Goal: Task Accomplishment & Management: Manage account settings

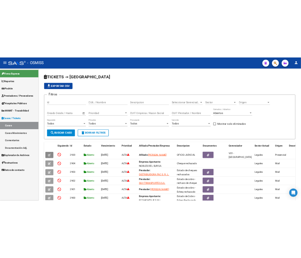
scroll to position [1, 0]
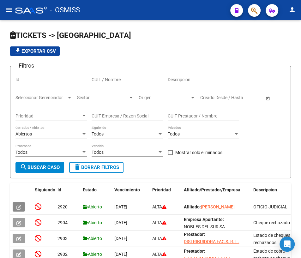
click at [6, 11] on mat-icon "menu" at bounding box center [9, 10] width 8 height 8
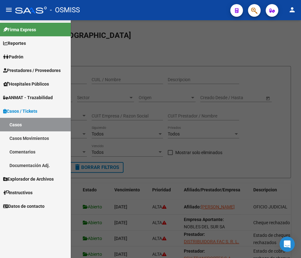
drag, startPoint x: 25, startPoint y: 82, endPoint x: 22, endPoint y: 85, distance: 3.4
click at [25, 82] on span "Hospitales Públicos" at bounding box center [26, 83] width 46 height 7
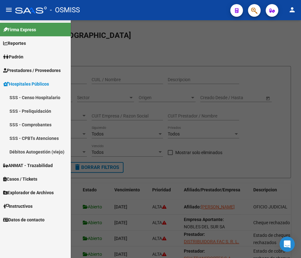
click at [15, 69] on span "Prestadores / Proveedores" at bounding box center [31, 70] width 57 height 7
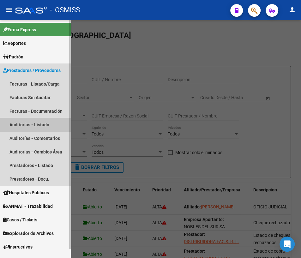
click at [26, 127] on link "Auditorías - Listado" at bounding box center [35, 125] width 71 height 14
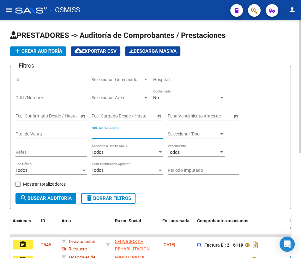
click at [109, 131] on input "Nro. Comprobante" at bounding box center [126, 133] width 71 height 5
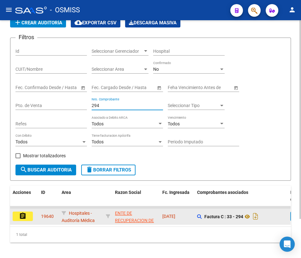
type input "294"
click at [22, 212] on mat-icon "assignment" at bounding box center [23, 216] width 8 height 8
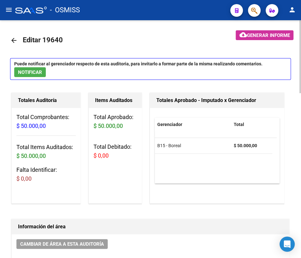
click at [11, 41] on mat-icon "arrow_back" at bounding box center [14, 41] width 8 height 8
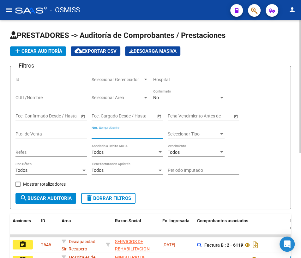
click at [134, 132] on input "Nro. Comprobante" at bounding box center [126, 133] width 71 height 5
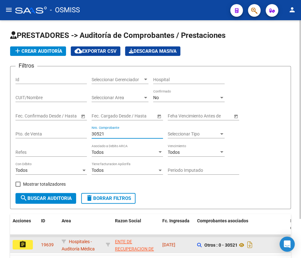
type input "30521"
click at [23, 243] on mat-icon "assignment" at bounding box center [23, 244] width 8 height 8
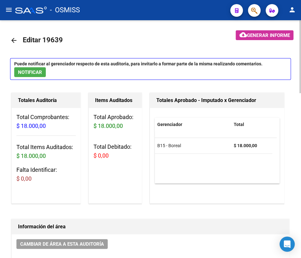
click at [11, 41] on mat-icon "arrow_back" at bounding box center [14, 41] width 8 height 8
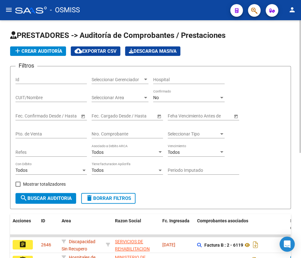
click at [108, 135] on input "Nro. Comprobante" at bounding box center [126, 133] width 71 height 5
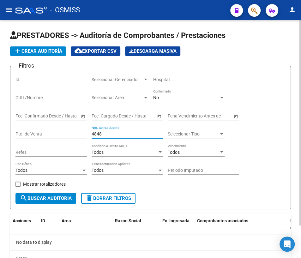
type input "4848"
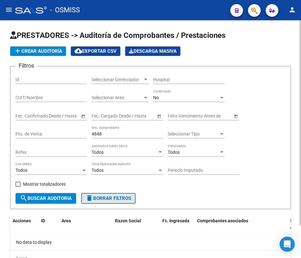
click at [99, 195] on span "delete Borrar Filtros" at bounding box center [107, 198] width 45 height 6
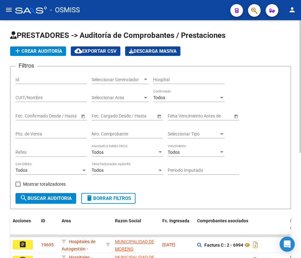
click at [104, 131] on input "Nro. Comprobante" at bounding box center [126, 133] width 71 height 5
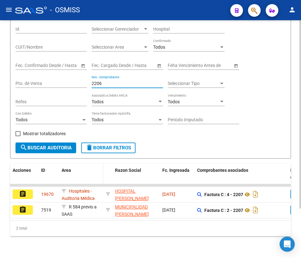
scroll to position [62, 0]
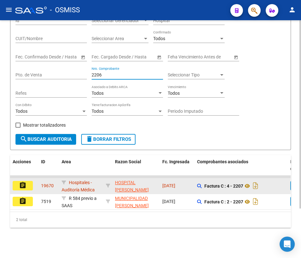
type input "2206"
click at [21, 181] on mat-icon "assignment" at bounding box center [23, 185] width 8 height 8
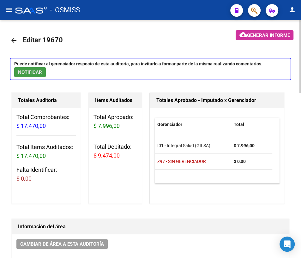
click at [37, 73] on span "NOTIFICAR" at bounding box center [30, 72] width 24 height 6
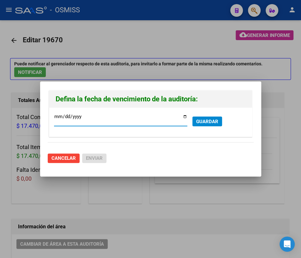
click at [183, 115] on input "[DATE]" at bounding box center [120, 119] width 133 height 10
click at [183, 117] on input "[DATE]" at bounding box center [120, 119] width 133 height 10
type input "[DATE]"
click at [208, 122] on span "GUARDAR" at bounding box center [207, 122] width 22 height 6
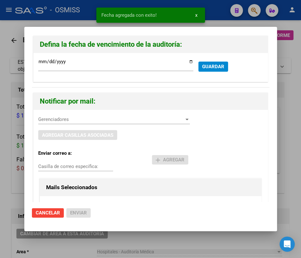
click at [65, 120] on span "Gerenciadores" at bounding box center [111, 119] width 146 height 6
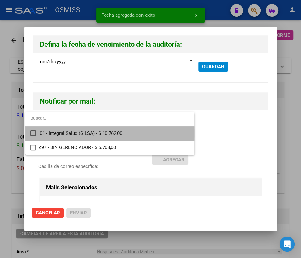
click at [50, 133] on span "I01 - Integral Salud (GILSA) - $ 10.762,00" at bounding box center [113, 133] width 150 height 14
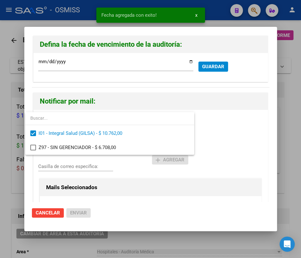
click at [78, 167] on div at bounding box center [150, 129] width 301 height 258
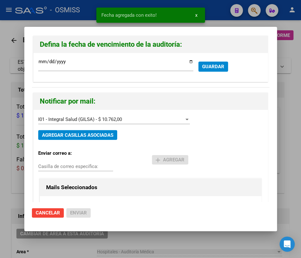
click at [72, 163] on input "Casilla de correo específica:" at bounding box center [75, 166] width 75 height 6
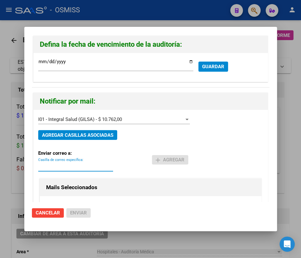
paste input "[PERSON_NAME] <[PERSON_NAME][EMAIL_ADDRESS][DOMAIN_NAME]>"
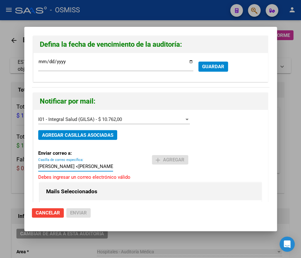
drag, startPoint x: 44, startPoint y: 166, endPoint x: -14, endPoint y: 160, distance: 57.8
click at [0, 160] on html "menu - OSMISS person Firma Express Reportes Ingresos Percibidos Análisis de tod…" at bounding box center [150, 129] width 301 height 258
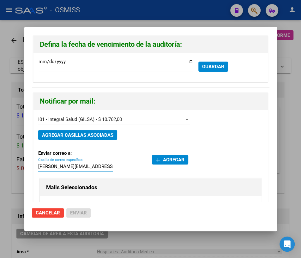
type input "[PERSON_NAME][EMAIL_ADDRESS][DOMAIN_NAME]"
click at [165, 161] on span "add Agregar" at bounding box center [170, 160] width 29 height 6
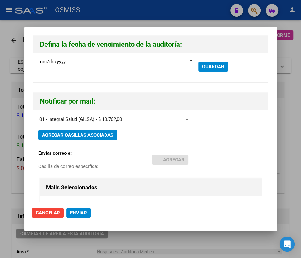
click at [74, 211] on span "Enviar" at bounding box center [78, 213] width 17 height 6
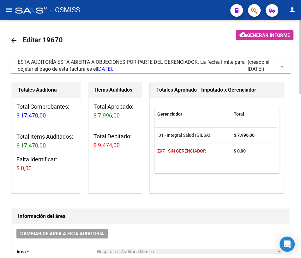
click at [14, 39] on mat-icon "arrow_back" at bounding box center [14, 41] width 8 height 8
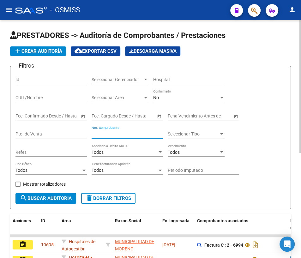
click at [109, 132] on input "Nro. Comprobante" at bounding box center [126, 133] width 71 height 5
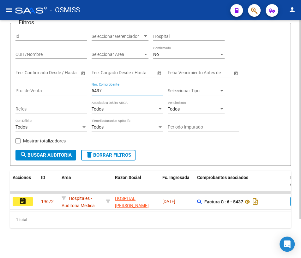
scroll to position [46, 0]
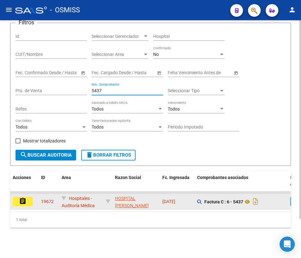
type input "5437"
click at [27, 197] on button "assignment" at bounding box center [23, 201] width 20 height 9
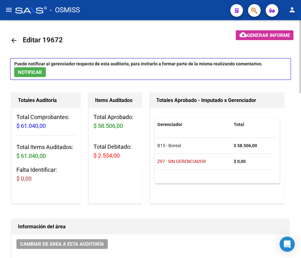
click at [12, 42] on mat-icon "arrow_back" at bounding box center [14, 41] width 8 height 8
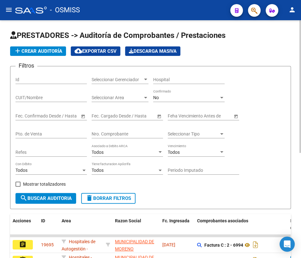
click at [116, 129] on div "Nro. Comprobante" at bounding box center [126, 132] width 71 height 13
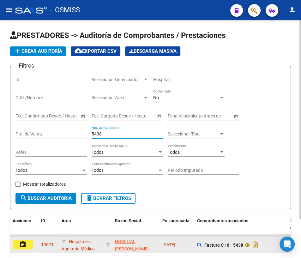
type input "5438"
click at [22, 242] on mat-icon "assignment" at bounding box center [23, 244] width 8 height 8
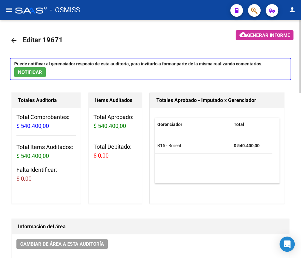
click at [13, 39] on mat-icon "arrow_back" at bounding box center [14, 41] width 8 height 8
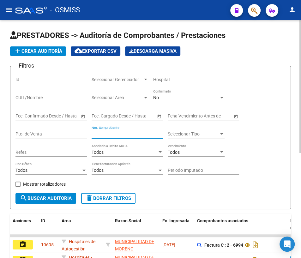
click at [125, 133] on input "Nro. Comprobante" at bounding box center [126, 133] width 71 height 5
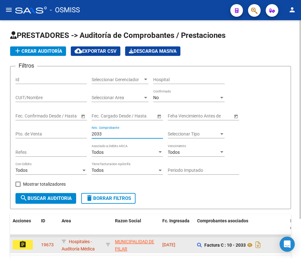
type input "2033"
click at [19, 244] on mat-icon "assignment" at bounding box center [23, 244] width 8 height 8
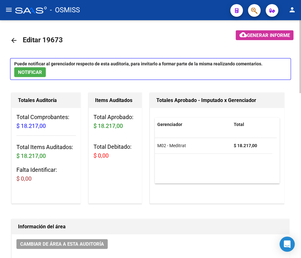
click at [13, 40] on mat-icon "arrow_back" at bounding box center [14, 41] width 8 height 8
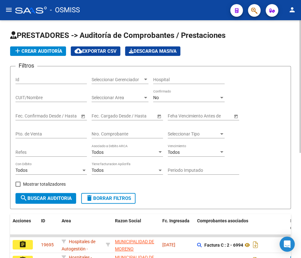
click at [112, 132] on input "Nro. Comprobante" at bounding box center [126, 133] width 71 height 5
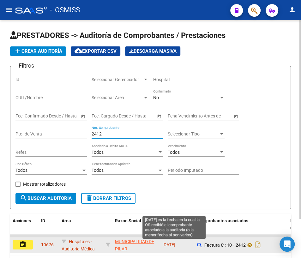
scroll to position [28, 0]
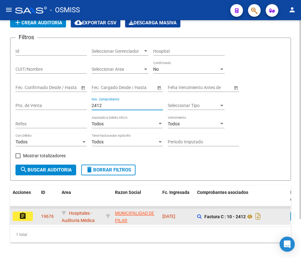
type input "2412"
click at [25, 215] on mat-icon "assignment" at bounding box center [23, 216] width 8 height 8
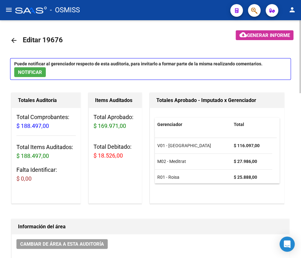
click at [14, 40] on mat-icon "arrow_back" at bounding box center [14, 41] width 8 height 8
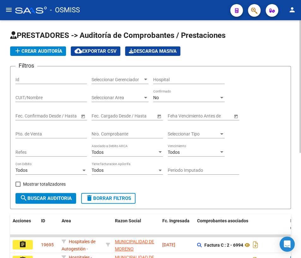
click at [105, 133] on input "Nro. Comprobante" at bounding box center [126, 133] width 71 height 5
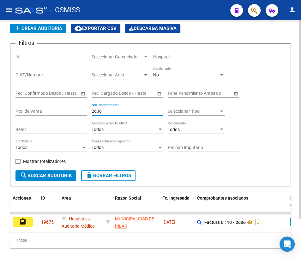
scroll to position [46, 0]
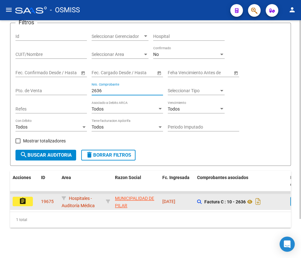
type input "2636"
click at [20, 199] on mat-icon "assignment" at bounding box center [23, 201] width 8 height 8
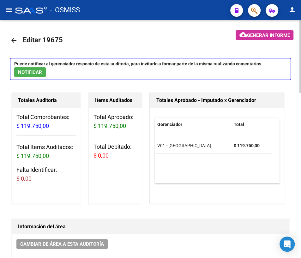
click at [13, 41] on mat-icon "arrow_back" at bounding box center [14, 41] width 8 height 8
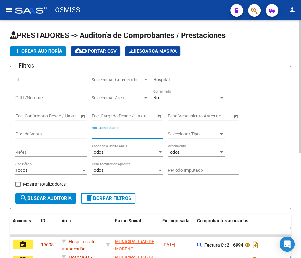
click at [134, 133] on input "Nro. Comprobante" at bounding box center [126, 133] width 71 height 5
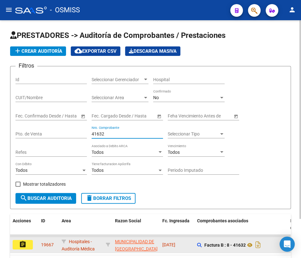
type input "41632"
click at [25, 243] on mat-icon "assignment" at bounding box center [23, 244] width 8 height 8
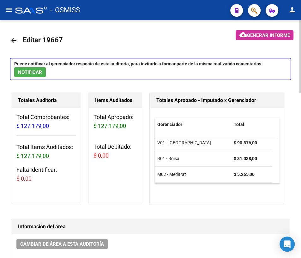
scroll to position [4, 0]
click at [13, 40] on mat-icon "arrow_back" at bounding box center [14, 41] width 8 height 8
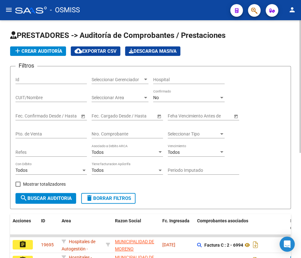
click at [126, 134] on input "Nro. Comprobante" at bounding box center [126, 133] width 71 height 5
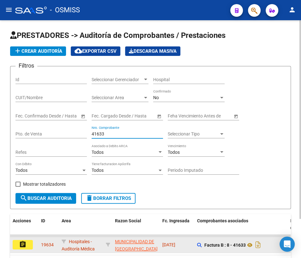
type input "41633"
click at [24, 245] on mat-icon "assignment" at bounding box center [23, 244] width 8 height 8
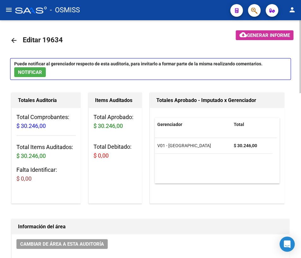
click at [14, 41] on mat-icon "arrow_back" at bounding box center [14, 41] width 8 height 8
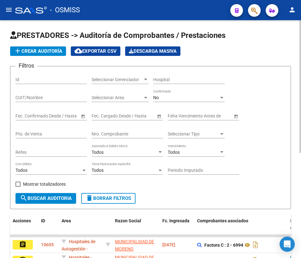
click at [112, 133] on input "Nro. Comprobante" at bounding box center [126, 133] width 71 height 5
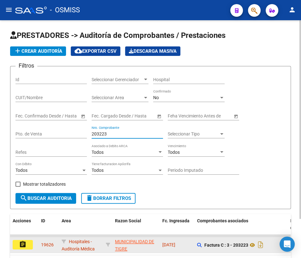
type input "203223"
click at [22, 242] on mat-icon "assignment" at bounding box center [23, 244] width 8 height 8
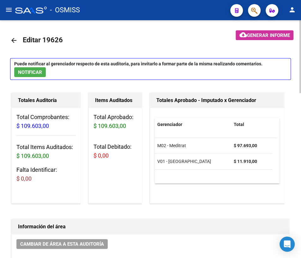
click at [15, 39] on mat-icon "arrow_back" at bounding box center [14, 41] width 8 height 8
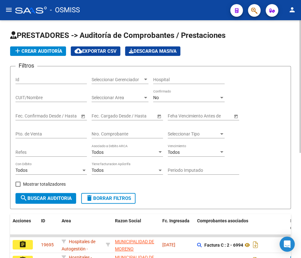
click at [123, 133] on input "Nro. Comprobante" at bounding box center [126, 133] width 71 height 5
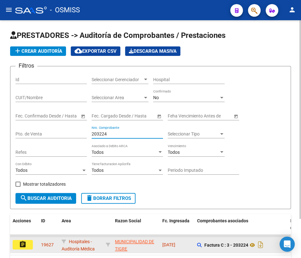
type input "203224"
click at [30, 246] on button "assignment" at bounding box center [23, 244] width 20 height 9
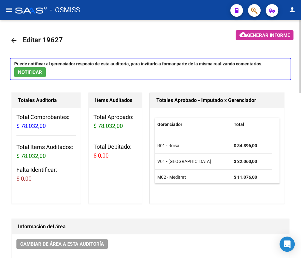
scroll to position [4, 0]
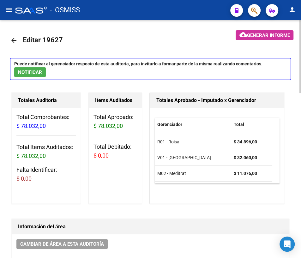
click at [13, 39] on mat-icon "arrow_back" at bounding box center [14, 41] width 8 height 8
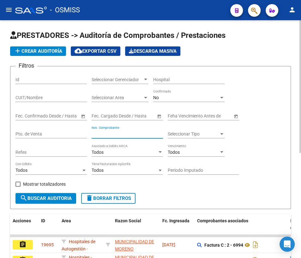
click at [121, 135] on input "Nro. Comprobante" at bounding box center [126, 133] width 71 height 5
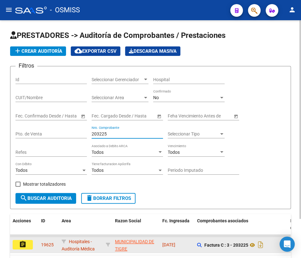
type input "203225"
click at [26, 244] on mat-icon "assignment" at bounding box center [23, 244] width 8 height 8
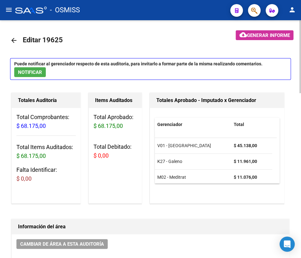
scroll to position [4, 0]
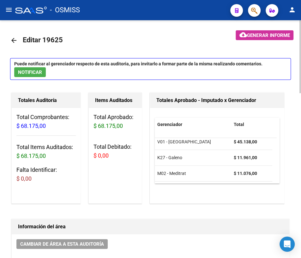
click at [15, 41] on mat-icon "arrow_back" at bounding box center [14, 41] width 8 height 8
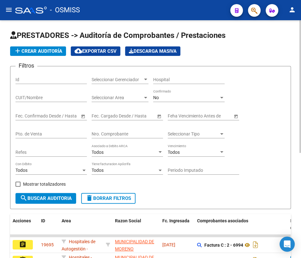
click at [123, 132] on input "Nro. Comprobante" at bounding box center [126, 133] width 71 height 5
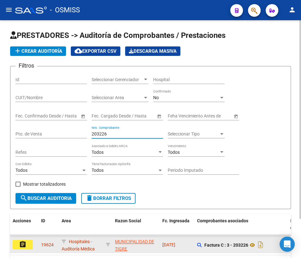
type input "203226"
click at [21, 242] on mat-icon "assignment" at bounding box center [23, 244] width 8 height 8
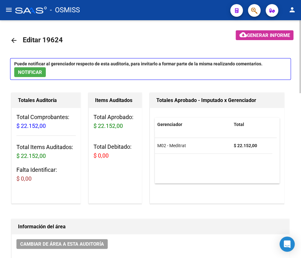
click at [15, 40] on mat-icon "arrow_back" at bounding box center [14, 41] width 8 height 8
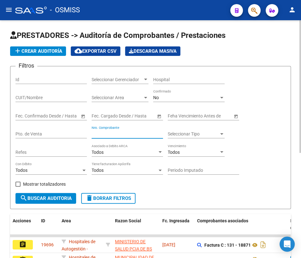
click at [107, 131] on input "Nro. Comprobante" at bounding box center [126, 133] width 71 height 5
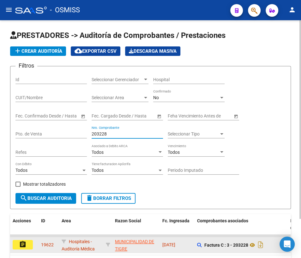
type input "203228"
click at [21, 242] on mat-icon "assignment" at bounding box center [23, 244] width 8 height 8
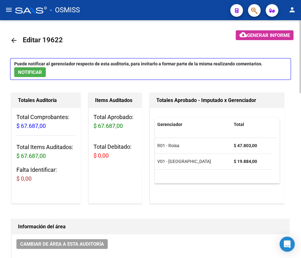
click at [13, 41] on mat-icon "arrow_back" at bounding box center [14, 41] width 8 height 8
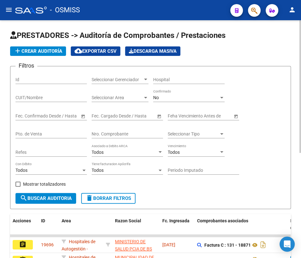
click at [110, 133] on input "Nro. Comprobante" at bounding box center [126, 133] width 71 height 5
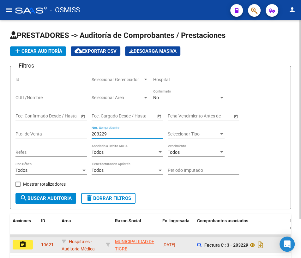
type input "203229"
click at [25, 243] on mat-icon "assignment" at bounding box center [23, 244] width 8 height 8
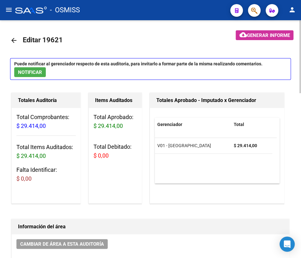
click at [15, 40] on mat-icon "arrow_back" at bounding box center [14, 41] width 8 height 8
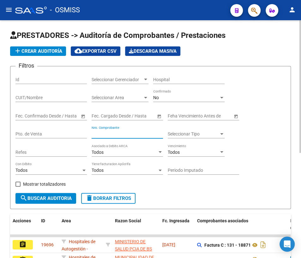
click at [127, 131] on input "Nro. Comprobante" at bounding box center [126, 133] width 71 height 5
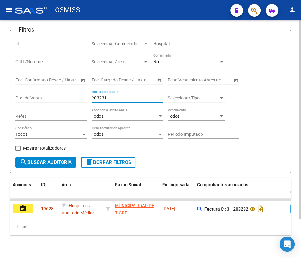
scroll to position [46, 0]
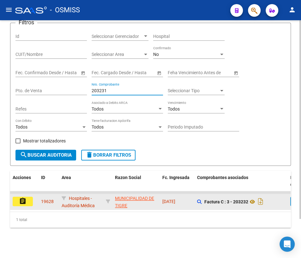
type input "203231"
click at [24, 198] on mat-icon "assignment" at bounding box center [23, 201] width 8 height 8
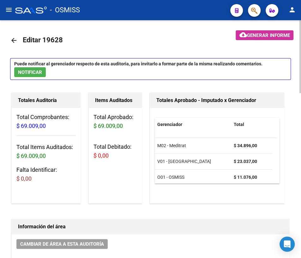
scroll to position [4, 0]
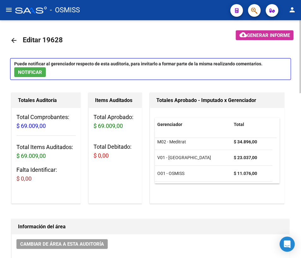
click at [12, 40] on mat-icon "arrow_back" at bounding box center [14, 41] width 8 height 8
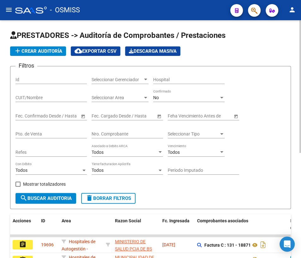
click at [115, 133] on input "Nro. Comprobante" at bounding box center [126, 133] width 71 height 5
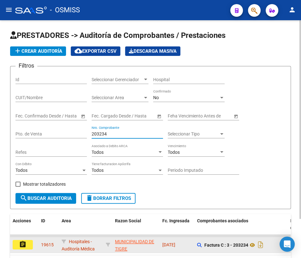
type input "203234"
click at [20, 243] on mat-icon "assignment" at bounding box center [23, 244] width 8 height 8
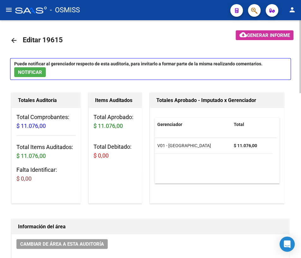
click at [13, 41] on mat-icon "arrow_back" at bounding box center [14, 41] width 8 height 8
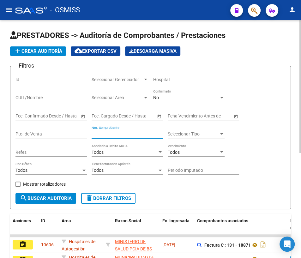
click at [119, 131] on input "Nro. Comprobante" at bounding box center [126, 133] width 71 height 5
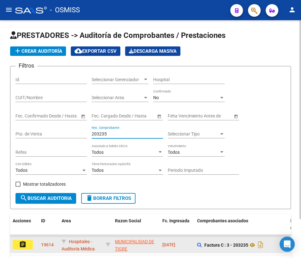
type input "203235"
click at [22, 241] on mat-icon "assignment" at bounding box center [23, 244] width 8 height 8
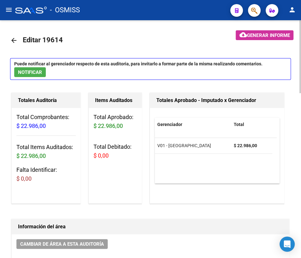
click at [13, 39] on mat-icon "arrow_back" at bounding box center [14, 41] width 8 height 8
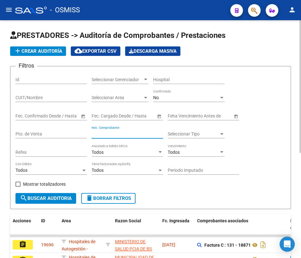
click at [141, 133] on input "Nro. Comprobante" at bounding box center [126, 133] width 71 height 5
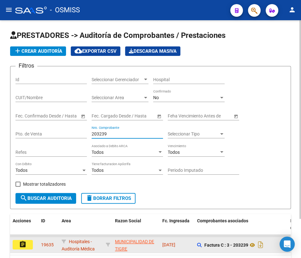
type input "203239"
click at [21, 243] on mat-icon "assignment" at bounding box center [23, 244] width 8 height 8
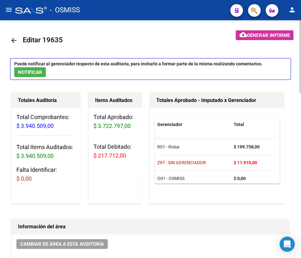
scroll to position [35, 0]
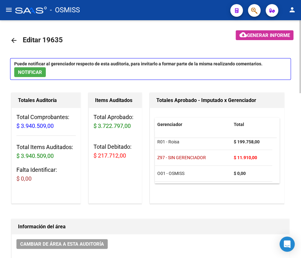
click at [12, 38] on mat-icon "arrow_back" at bounding box center [14, 41] width 8 height 8
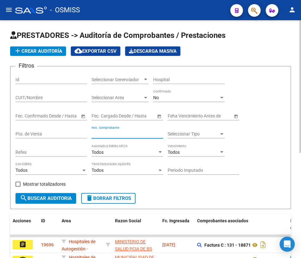
click at [111, 133] on input "Nro. Comprobante" at bounding box center [126, 133] width 71 height 5
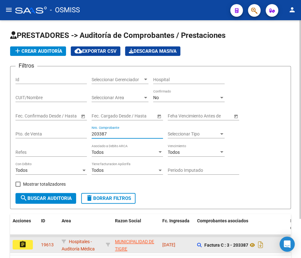
type input "203387"
click at [23, 244] on mat-icon "assignment" at bounding box center [23, 244] width 8 height 8
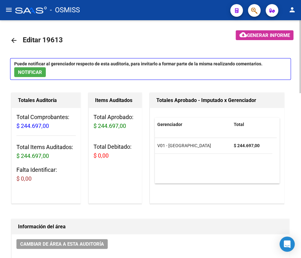
click at [14, 40] on mat-icon "arrow_back" at bounding box center [14, 41] width 8 height 8
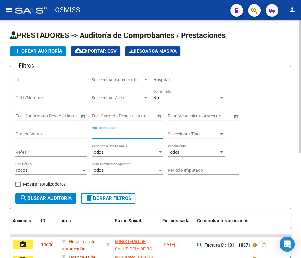
click at [121, 133] on input "Nro. Comprobante" at bounding box center [126, 133] width 71 height 5
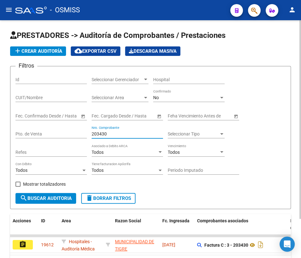
type input "203430"
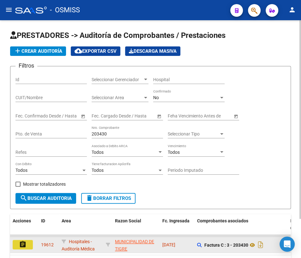
click at [22, 243] on mat-icon "assignment" at bounding box center [23, 244] width 8 height 8
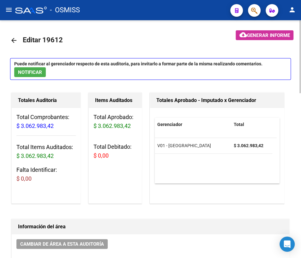
click at [14, 39] on mat-icon "arrow_back" at bounding box center [14, 41] width 8 height 8
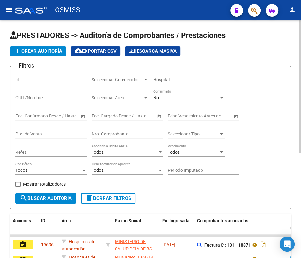
click at [128, 132] on input "Nro. Comprobante" at bounding box center [126, 133] width 71 height 5
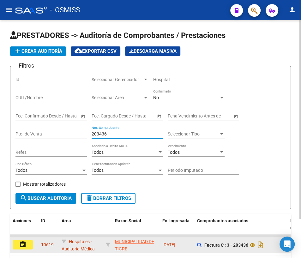
type input "203436"
click at [27, 246] on button "assignment" at bounding box center [23, 244] width 20 height 9
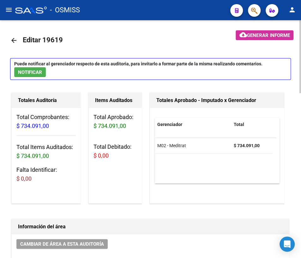
click at [15, 38] on mat-icon "arrow_back" at bounding box center [14, 41] width 8 height 8
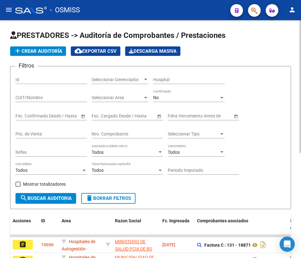
click at [133, 134] on input "Nro. Comprobante" at bounding box center [126, 133] width 71 height 5
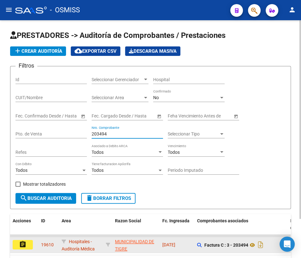
type input "203494"
click at [25, 245] on mat-icon "assignment" at bounding box center [23, 244] width 8 height 8
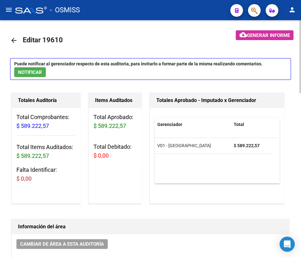
click at [13, 41] on mat-icon "arrow_back" at bounding box center [14, 41] width 8 height 8
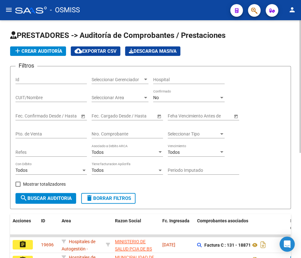
click at [103, 133] on input "Nro. Comprobante" at bounding box center [126, 133] width 71 height 5
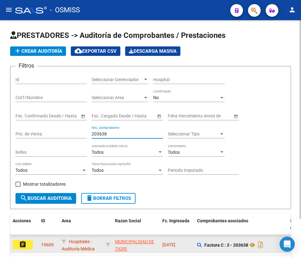
type input "203638"
click at [21, 244] on mat-icon "assignment" at bounding box center [23, 244] width 8 height 8
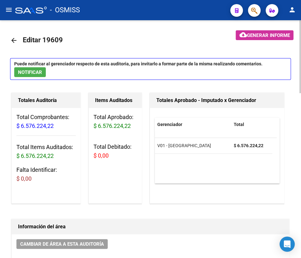
click at [13, 39] on mat-icon "arrow_back" at bounding box center [14, 41] width 8 height 8
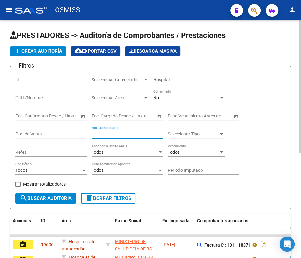
click at [114, 132] on input "Nro. Comprobante" at bounding box center [126, 133] width 71 height 5
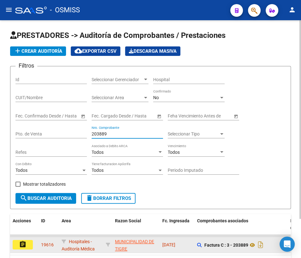
type input "203889"
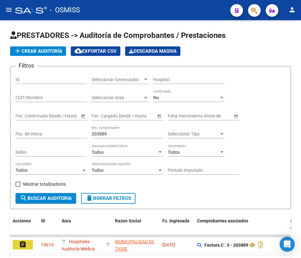
click at [19, 244] on mat-icon "assignment" at bounding box center [23, 244] width 8 height 8
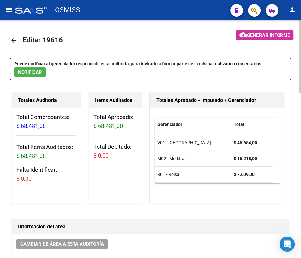
scroll to position [4, 0]
click at [15, 40] on mat-icon "arrow_back" at bounding box center [14, 41] width 8 height 8
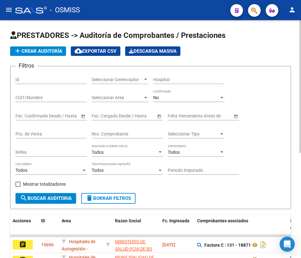
click at [104, 131] on input "Nro. Comprobante" at bounding box center [126, 133] width 71 height 5
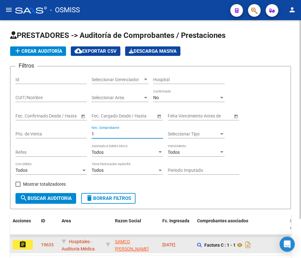
type input "1"
click at [23, 242] on mat-icon "assignment" at bounding box center [23, 244] width 8 height 8
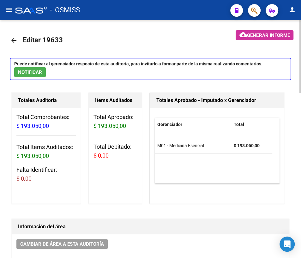
click at [13, 38] on mat-icon "arrow_back" at bounding box center [14, 41] width 8 height 8
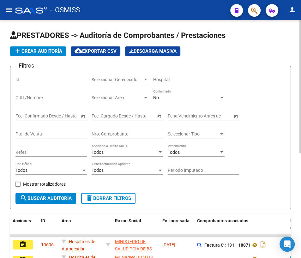
click at [103, 131] on input "Nro. Comprobante" at bounding box center [126, 133] width 71 height 5
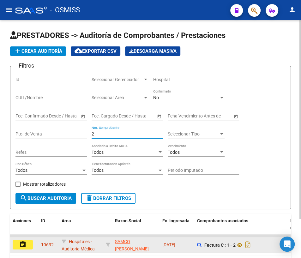
type input "2"
click at [22, 246] on mat-icon "assignment" at bounding box center [23, 244] width 8 height 8
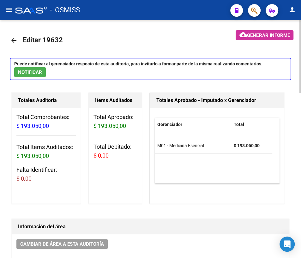
click at [14, 40] on mat-icon "arrow_back" at bounding box center [14, 41] width 8 height 8
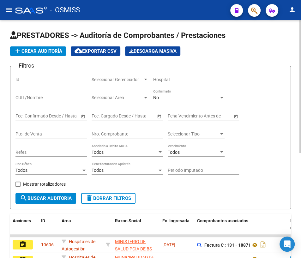
click at [95, 131] on input "Nro. Comprobante" at bounding box center [126, 133] width 71 height 5
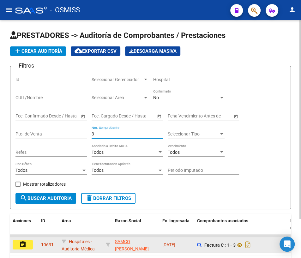
type input "3"
click at [26, 240] on mat-icon "assignment" at bounding box center [23, 244] width 8 height 8
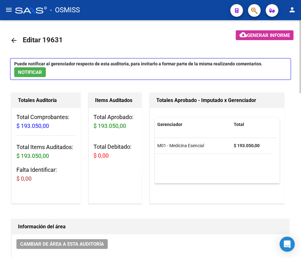
click at [11, 40] on mat-icon "arrow_back" at bounding box center [14, 41] width 8 height 8
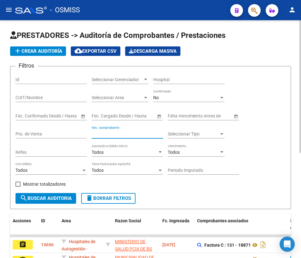
click at [113, 131] on input "Nro. Comprobante" at bounding box center [126, 133] width 71 height 5
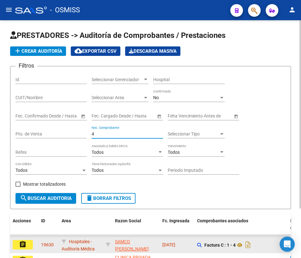
type input "4"
click at [22, 246] on mat-icon "assignment" at bounding box center [23, 244] width 8 height 8
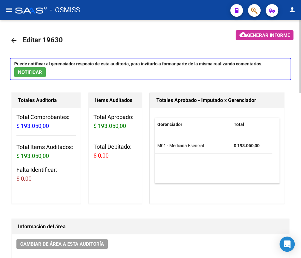
click at [15, 39] on mat-icon "arrow_back" at bounding box center [14, 41] width 8 height 8
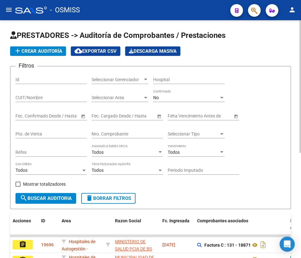
click at [112, 133] on input "Nro. Comprobante" at bounding box center [126, 133] width 71 height 5
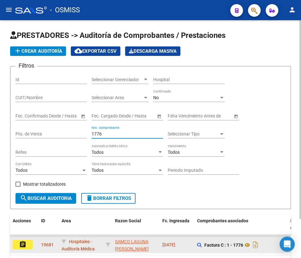
type input "1776"
click at [25, 241] on mat-icon "assignment" at bounding box center [23, 244] width 8 height 8
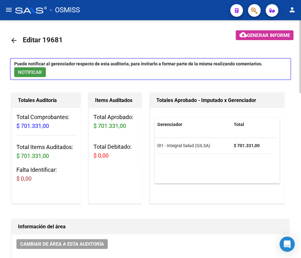
click at [22, 71] on span "NOTIFICAR" at bounding box center [30, 72] width 24 height 6
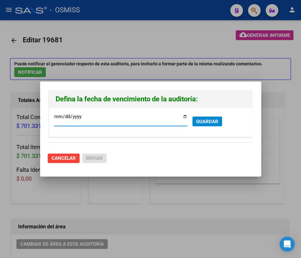
click at [185, 117] on input "[DATE]" at bounding box center [120, 119] width 133 height 10
type input "[DATE]"
click at [214, 119] on span "GUARDAR" at bounding box center [207, 122] width 22 height 6
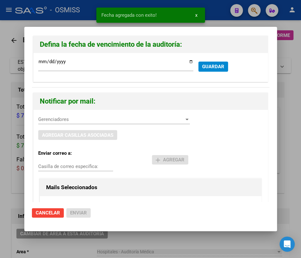
click at [89, 118] on span "Gerenciadores" at bounding box center [111, 119] width 146 height 6
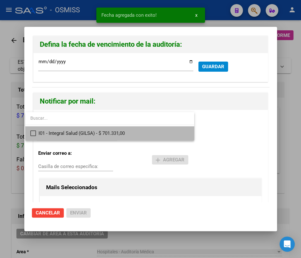
click at [75, 131] on span "I01 - Integral Salud (GILSA) - $ 701.331,00" at bounding box center [113, 133] width 150 height 14
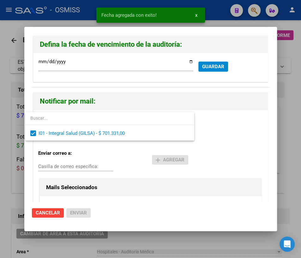
drag, startPoint x: 52, startPoint y: 163, endPoint x: 48, endPoint y: 163, distance: 4.1
click at [48, 163] on div at bounding box center [150, 129] width 301 height 258
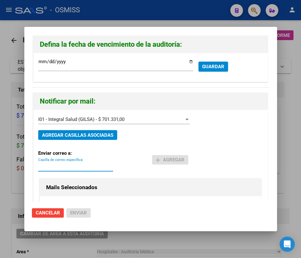
paste input "[PERSON_NAME] <[PERSON_NAME][EMAIL_ADDRESS][DOMAIN_NAME]>"
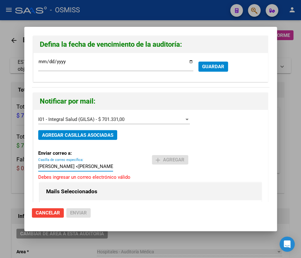
drag, startPoint x: 44, startPoint y: 166, endPoint x: -5, endPoint y: 164, distance: 49.3
click at [0, 164] on html "menu - OSMISS person Firma Express Reportes Ingresos Percibidos Análisis de tod…" at bounding box center [150, 129] width 301 height 258
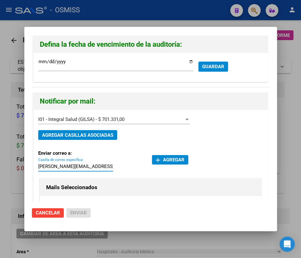
type input "[PERSON_NAME][EMAIL_ADDRESS][DOMAIN_NAME]"
click at [166, 158] on span "add Agregar" at bounding box center [170, 160] width 29 height 6
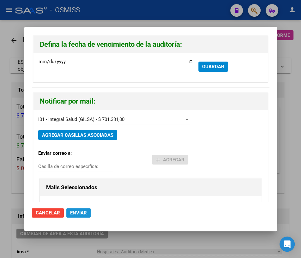
click at [80, 214] on span "Enviar" at bounding box center [78, 213] width 17 height 6
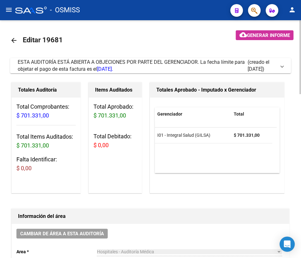
click at [14, 42] on mat-icon "arrow_back" at bounding box center [14, 41] width 8 height 8
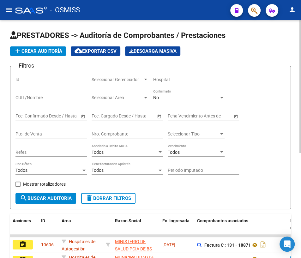
click at [129, 131] on input "Nro. Comprobante" at bounding box center [126, 133] width 71 height 5
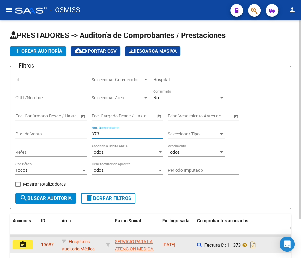
type input "373"
click at [29, 243] on button "assignment" at bounding box center [23, 244] width 20 height 9
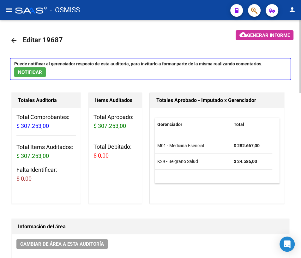
click at [15, 38] on mat-icon "arrow_back" at bounding box center [14, 41] width 8 height 8
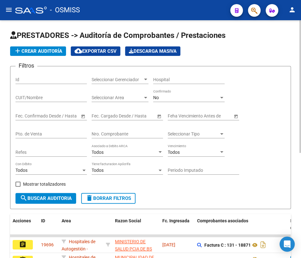
click at [104, 135] on input "Nro. Comprobante" at bounding box center [126, 133] width 71 height 5
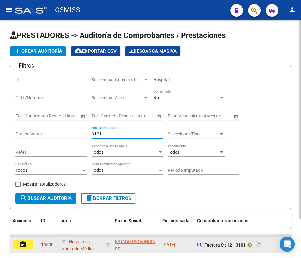
type input "3101"
click at [22, 244] on mat-icon "assignment" at bounding box center [23, 244] width 8 height 8
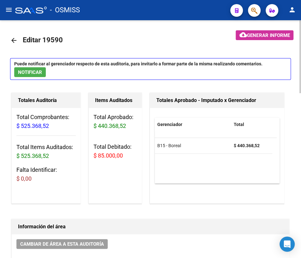
click at [15, 40] on mat-icon "arrow_back" at bounding box center [14, 41] width 8 height 8
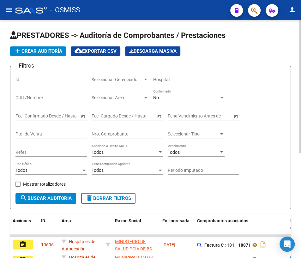
click at [104, 128] on div "Nro. Comprobante" at bounding box center [126, 132] width 71 height 13
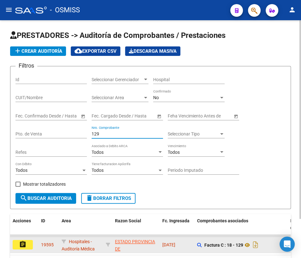
type input "129"
click at [21, 243] on mat-icon "assignment" at bounding box center [23, 244] width 8 height 8
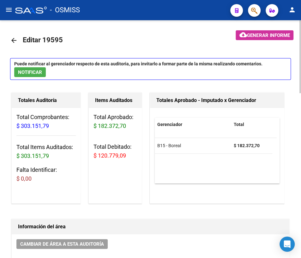
click at [13, 39] on mat-icon "arrow_back" at bounding box center [14, 41] width 8 height 8
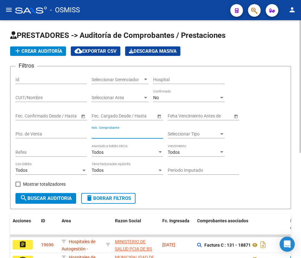
click at [105, 133] on input "Nro. Comprobante" at bounding box center [126, 133] width 71 height 5
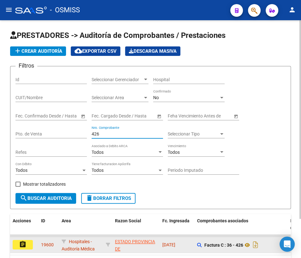
type input "426"
click at [27, 244] on button "assignment" at bounding box center [23, 244] width 20 height 9
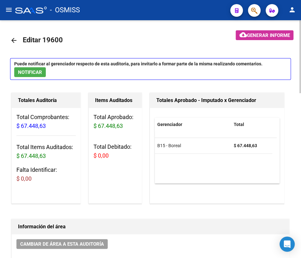
click at [15, 40] on mat-icon "arrow_back" at bounding box center [14, 41] width 8 height 8
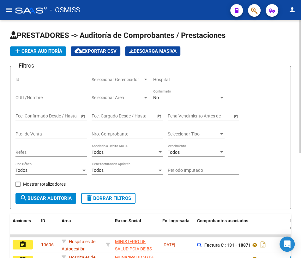
click at [114, 129] on div "Nro. Comprobante" at bounding box center [126, 132] width 71 height 13
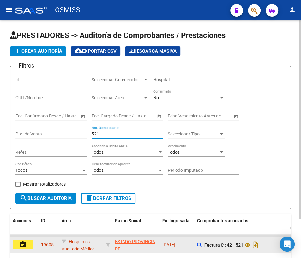
type input "521"
click at [24, 242] on mat-icon "assignment" at bounding box center [23, 244] width 8 height 8
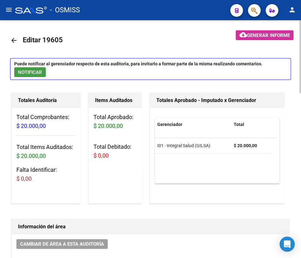
click at [41, 72] on span "NOTIFICAR" at bounding box center [30, 72] width 24 height 6
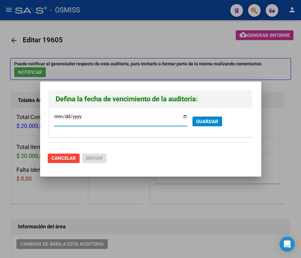
click at [185, 116] on input "[DATE]" at bounding box center [120, 119] width 133 height 10
type input "[DATE]"
click at [213, 121] on span "GUARDAR" at bounding box center [207, 122] width 22 height 6
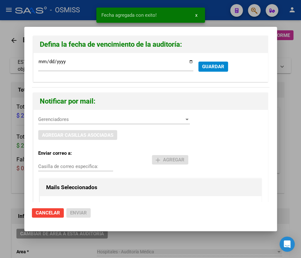
click at [52, 121] on span "Gerenciadores" at bounding box center [111, 119] width 146 height 6
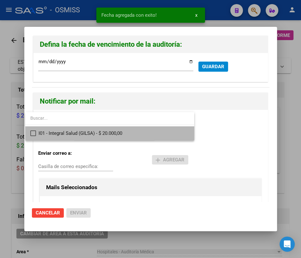
click at [54, 133] on span "I01 - Integral Salud (GILSA) - $ 20.000,00" at bounding box center [113, 133] width 150 height 14
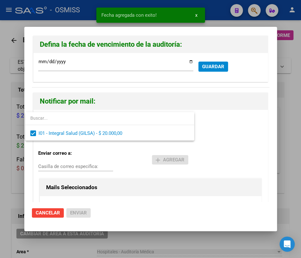
drag, startPoint x: 50, startPoint y: 164, endPoint x: 39, endPoint y: 164, distance: 11.4
click at [39, 164] on div at bounding box center [150, 129] width 301 height 258
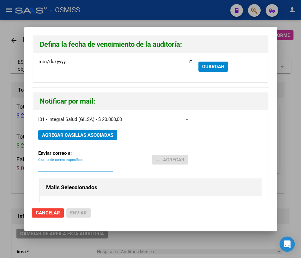
paste input "[PERSON_NAME] <[PERSON_NAME][EMAIL_ADDRESS][DOMAIN_NAME]>"
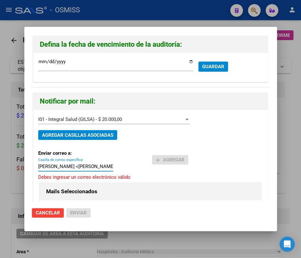
drag, startPoint x: 43, startPoint y: 166, endPoint x: -28, endPoint y: 165, distance: 71.3
click at [0, 165] on html "menu - OSMISS person Firma Express Reportes Ingresos Percibidos Análisis de tod…" at bounding box center [150, 129] width 301 height 258
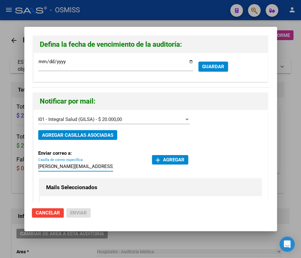
type input "[PERSON_NAME][EMAIL_ADDRESS][DOMAIN_NAME]"
click at [168, 158] on span "add Agregar" at bounding box center [170, 160] width 29 height 6
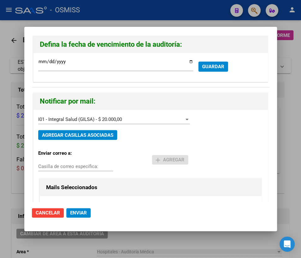
click at [74, 213] on span "Enviar" at bounding box center [78, 213] width 17 height 6
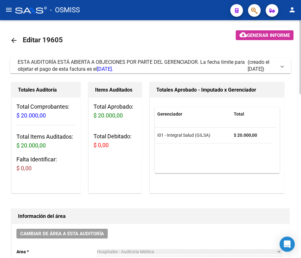
click at [16, 39] on mat-icon "arrow_back" at bounding box center [14, 41] width 8 height 8
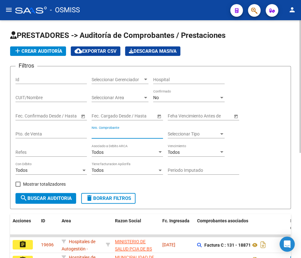
click at [118, 135] on input "Nro. Comprobante" at bounding box center [126, 133] width 71 height 5
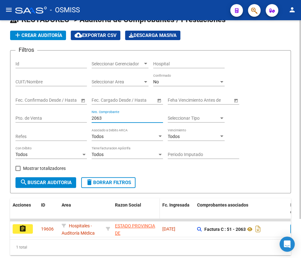
scroll to position [46, 0]
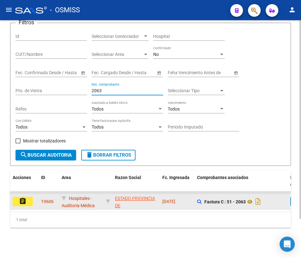
type input "2063"
click at [29, 197] on button "assignment" at bounding box center [23, 201] width 20 height 9
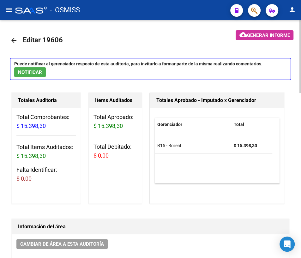
click at [14, 40] on mat-icon "arrow_back" at bounding box center [14, 41] width 8 height 8
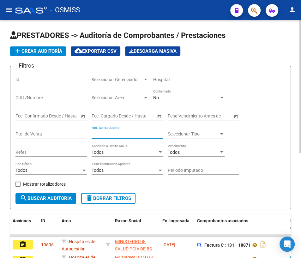
click at [116, 133] on input "Nro. Comprobante" at bounding box center [126, 133] width 71 height 5
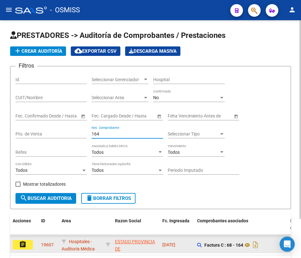
type input "164"
click at [21, 244] on mat-icon "assignment" at bounding box center [23, 244] width 8 height 8
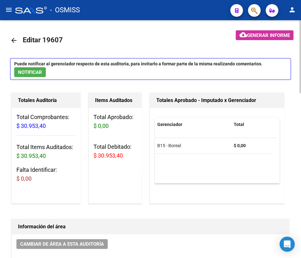
click at [15, 39] on mat-icon "arrow_back" at bounding box center [14, 41] width 8 height 8
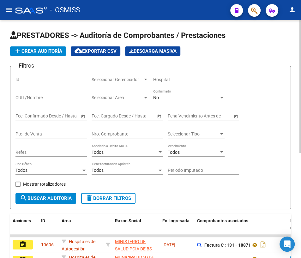
click at [135, 131] on input "Nro. Comprobante" at bounding box center [126, 133] width 71 height 5
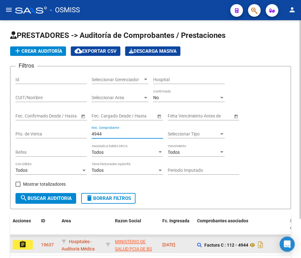
type input "4944"
click at [28, 244] on button "assignment" at bounding box center [23, 244] width 20 height 9
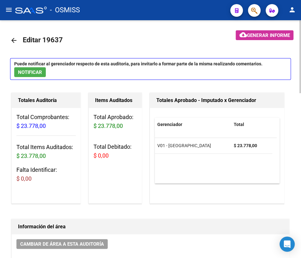
click at [15, 39] on mat-icon "arrow_back" at bounding box center [14, 41] width 8 height 8
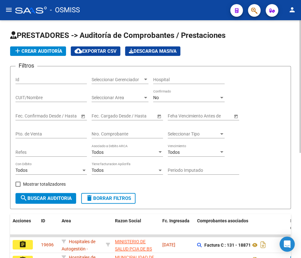
click at [112, 133] on input "Nro. Comprobante" at bounding box center [126, 133] width 71 height 5
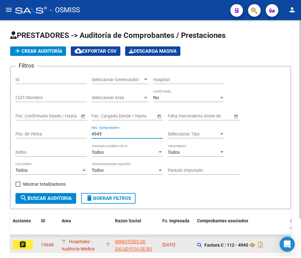
type input "4945"
click at [27, 241] on button "assignment" at bounding box center [23, 244] width 20 height 9
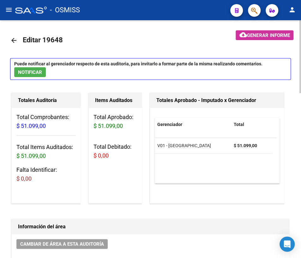
click at [14, 40] on mat-icon "arrow_back" at bounding box center [14, 41] width 8 height 8
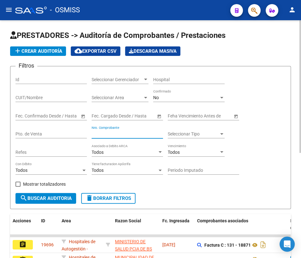
click at [116, 131] on input "Nro. Comprobante" at bounding box center [126, 133] width 71 height 5
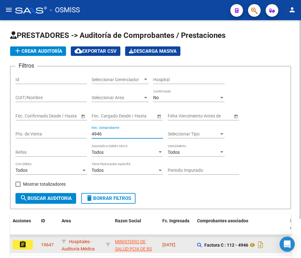
type input "4946"
click at [21, 243] on mat-icon "assignment" at bounding box center [23, 244] width 8 height 8
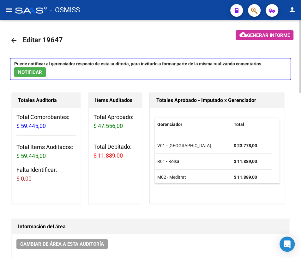
scroll to position [4, 0]
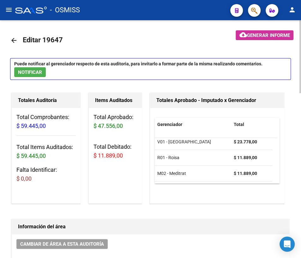
click at [14, 41] on mat-icon "arrow_back" at bounding box center [14, 41] width 8 height 8
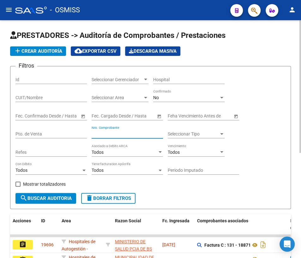
click at [129, 132] on input "Nro. Comprobante" at bounding box center [126, 133] width 71 height 5
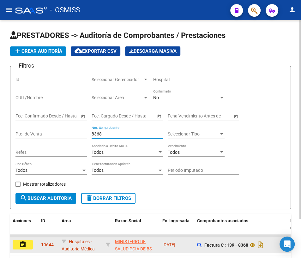
type input "8368"
click at [27, 242] on button "assignment" at bounding box center [23, 244] width 20 height 9
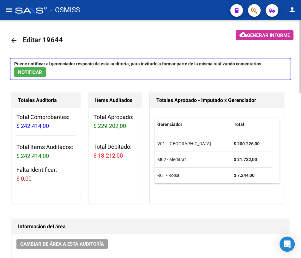
scroll to position [4, 0]
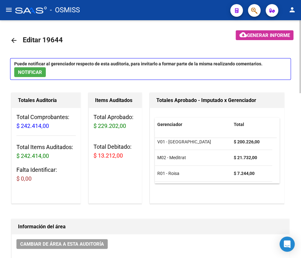
click at [13, 41] on mat-icon "arrow_back" at bounding box center [14, 41] width 8 height 8
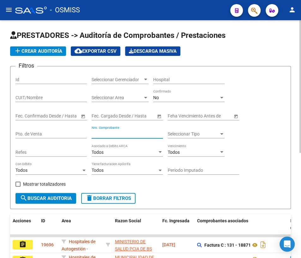
click at [134, 134] on input "Nro. Comprobante" at bounding box center [126, 133] width 71 height 5
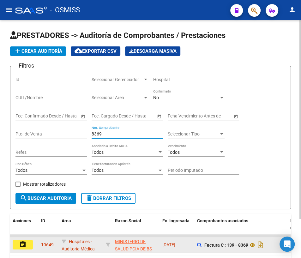
type input "8369"
click at [21, 243] on mat-icon "assignment" at bounding box center [23, 244] width 8 height 8
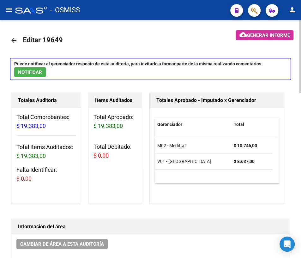
click at [13, 40] on mat-icon "arrow_back" at bounding box center [14, 41] width 8 height 8
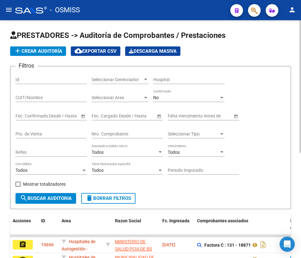
click at [102, 128] on div "Nro. Comprobante" at bounding box center [126, 132] width 71 height 13
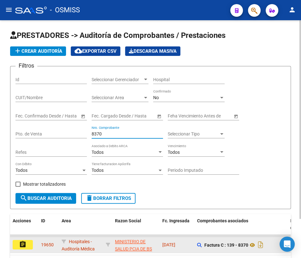
type input "8370"
click at [27, 244] on button "assignment" at bounding box center [23, 244] width 20 height 9
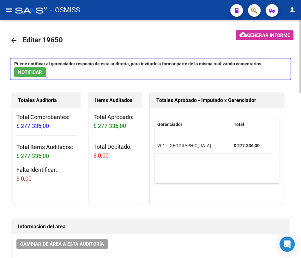
click at [14, 39] on mat-icon "arrow_back" at bounding box center [14, 41] width 8 height 8
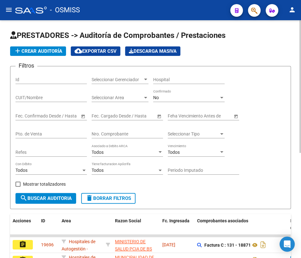
click at [122, 134] on input "Nro. Comprobante" at bounding box center [126, 133] width 71 height 5
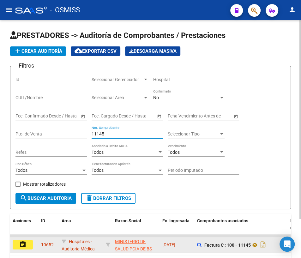
type input "11145"
click at [25, 243] on mat-icon "assignment" at bounding box center [23, 244] width 8 height 8
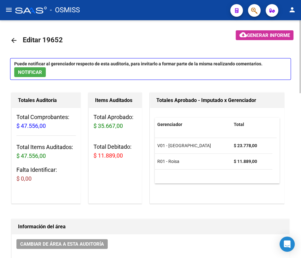
click at [13, 40] on mat-icon "arrow_back" at bounding box center [14, 41] width 8 height 8
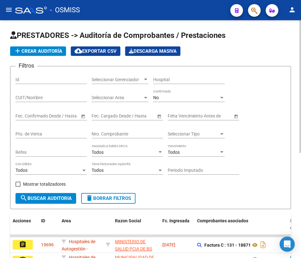
click at [113, 133] on input "Nro. Comprobante" at bounding box center [126, 133] width 71 height 5
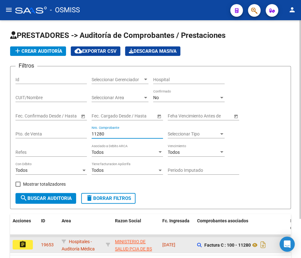
type input "11280"
click at [21, 243] on mat-icon "assignment" at bounding box center [23, 244] width 8 height 8
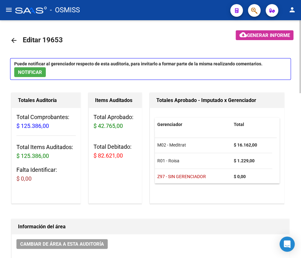
scroll to position [20, 0]
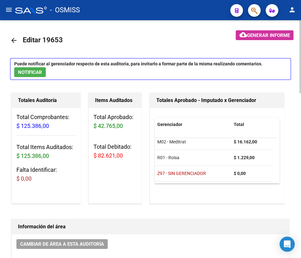
click at [12, 39] on mat-icon "arrow_back" at bounding box center [14, 41] width 8 height 8
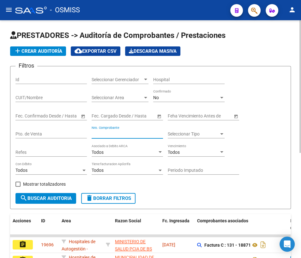
click at [118, 134] on input "Nro. Comprobante" at bounding box center [126, 133] width 71 height 5
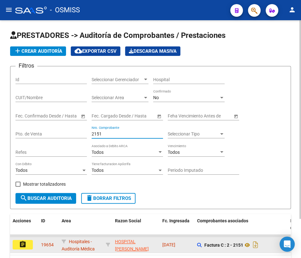
type input "2151"
click at [19, 244] on mat-icon "assignment" at bounding box center [23, 244] width 8 height 8
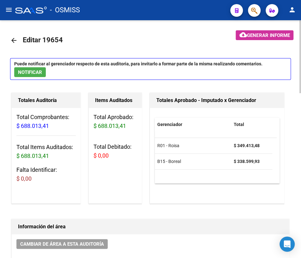
click at [16, 39] on mat-icon "arrow_back" at bounding box center [14, 41] width 8 height 8
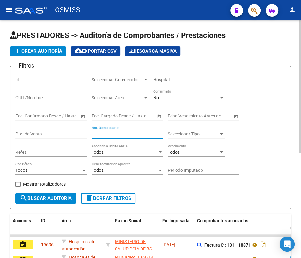
click at [112, 131] on input "Nro. Comprobante" at bounding box center [126, 133] width 71 height 5
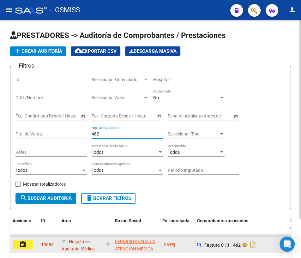
type input "462"
click at [29, 242] on button "assignment" at bounding box center [23, 244] width 20 height 9
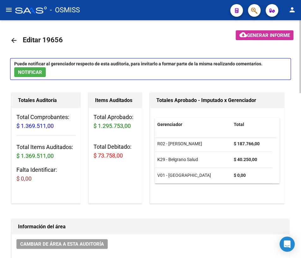
scroll to position [20, 0]
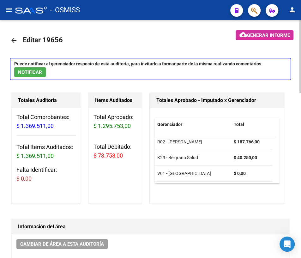
click at [15, 39] on mat-icon "arrow_back" at bounding box center [14, 41] width 8 height 8
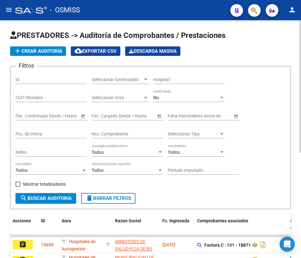
click at [117, 133] on input "Nro. Comprobante" at bounding box center [126, 133] width 71 height 5
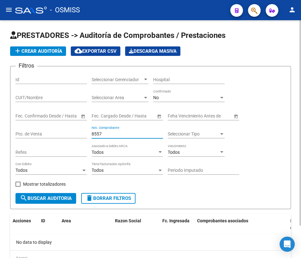
click at [91, 133] on input "8557" at bounding box center [126, 133] width 71 height 5
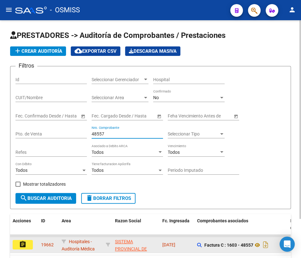
type input "48557"
click at [25, 246] on mat-icon "assignment" at bounding box center [23, 244] width 8 height 8
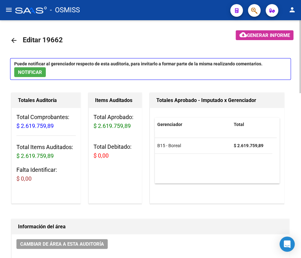
click at [15, 40] on mat-icon "arrow_back" at bounding box center [14, 41] width 8 height 8
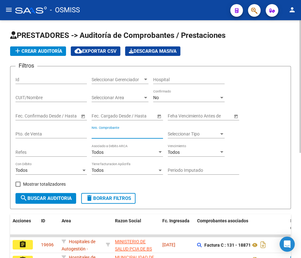
click at [122, 133] on input "Nro. Comprobante" at bounding box center [126, 133] width 71 height 5
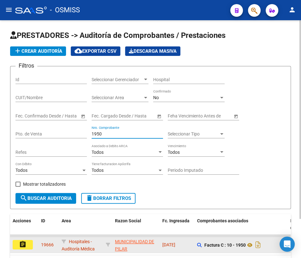
type input "1950"
click at [27, 244] on button "assignment" at bounding box center [23, 244] width 20 height 9
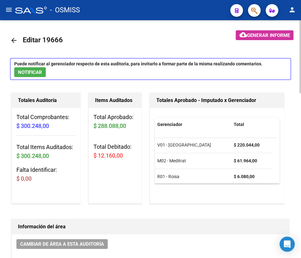
scroll to position [4, 0]
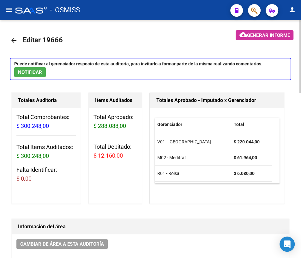
click at [15, 40] on mat-icon "arrow_back" at bounding box center [14, 41] width 8 height 8
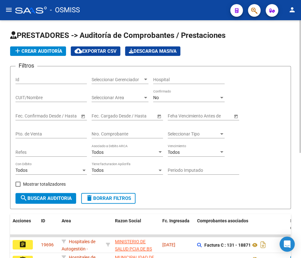
click at [118, 132] on input "Nro. Comprobante" at bounding box center [126, 133] width 71 height 5
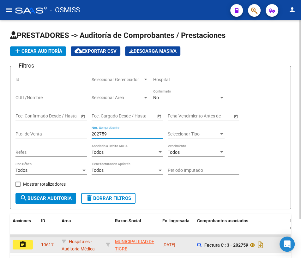
type input "202759"
click at [22, 242] on mat-icon "assignment" at bounding box center [23, 244] width 8 height 8
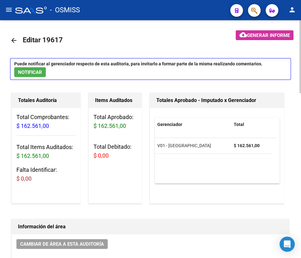
click at [13, 41] on mat-icon "arrow_back" at bounding box center [14, 41] width 8 height 8
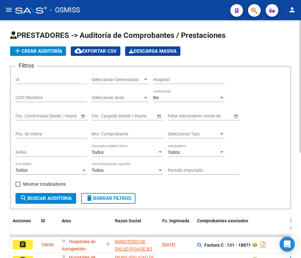
click at [142, 133] on input "Nro. Comprobante" at bounding box center [126, 133] width 71 height 5
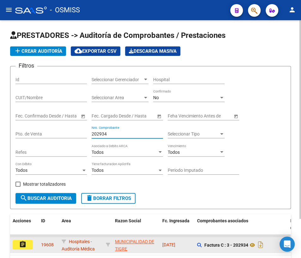
type input "202934"
click at [21, 246] on mat-icon "assignment" at bounding box center [23, 244] width 8 height 8
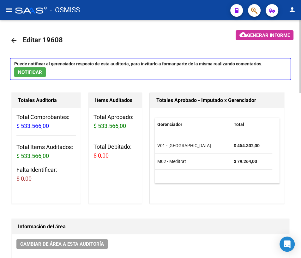
click at [15, 39] on mat-icon "arrow_back" at bounding box center [14, 41] width 8 height 8
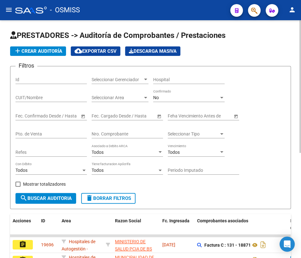
click at [151, 133] on input "Nro. Comprobante" at bounding box center [126, 133] width 71 height 5
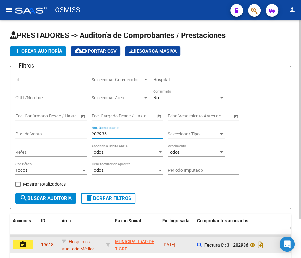
type input "202936"
click at [27, 243] on button "assignment" at bounding box center [23, 244] width 20 height 9
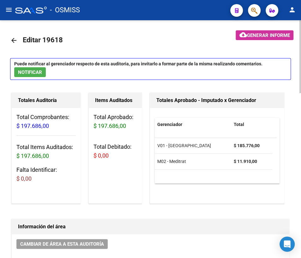
click at [15, 40] on mat-icon "arrow_back" at bounding box center [14, 41] width 8 height 8
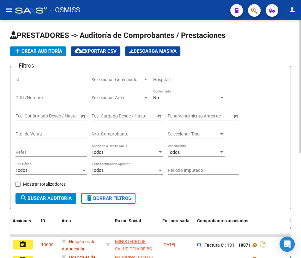
click at [104, 133] on input "Nro. Comprobante" at bounding box center [126, 133] width 71 height 5
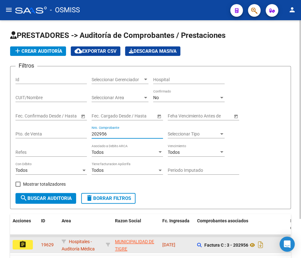
type input "202956"
click at [20, 244] on mat-icon "assignment" at bounding box center [23, 244] width 8 height 8
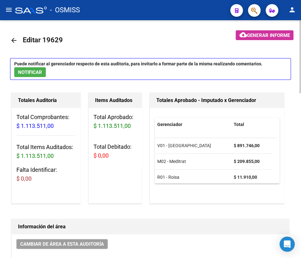
scroll to position [4, 0]
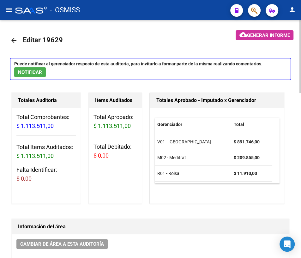
click at [15, 39] on mat-icon "arrow_back" at bounding box center [14, 41] width 8 height 8
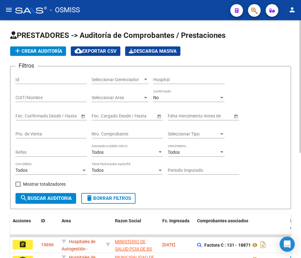
click at [111, 133] on input "Nro. Comprobante" at bounding box center [126, 133] width 71 height 5
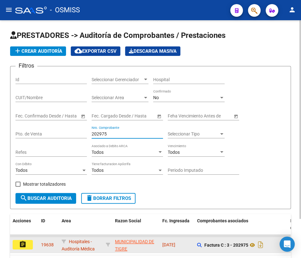
type input "202975"
click at [22, 242] on mat-icon "assignment" at bounding box center [23, 244] width 8 height 8
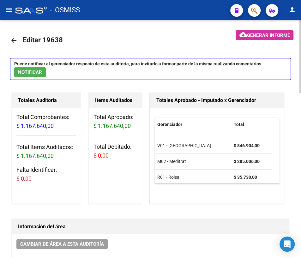
scroll to position [4, 0]
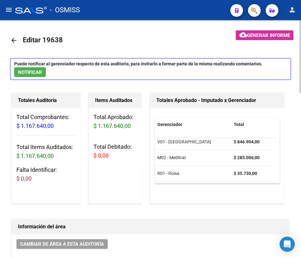
click at [13, 38] on mat-icon "arrow_back" at bounding box center [14, 41] width 8 height 8
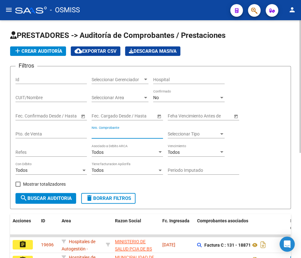
click at [106, 131] on input "Nro. Comprobante" at bounding box center [126, 133] width 71 height 5
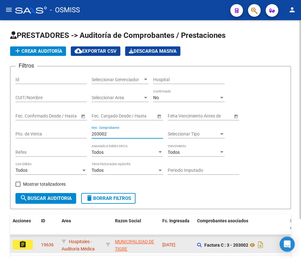
type input "203002"
click at [30, 243] on button "assignment" at bounding box center [23, 244] width 20 height 9
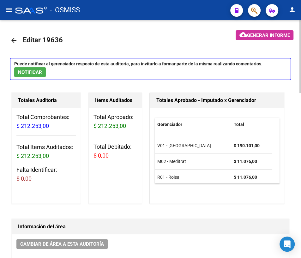
scroll to position [4, 0]
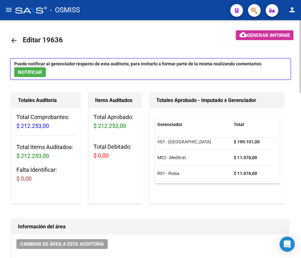
click at [15, 39] on mat-icon "arrow_back" at bounding box center [14, 41] width 8 height 8
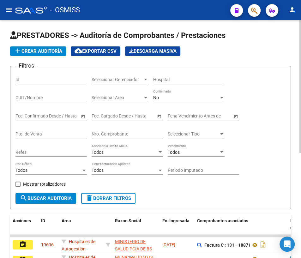
click at [119, 131] on input "Nro. Comprobante" at bounding box center [126, 133] width 71 height 5
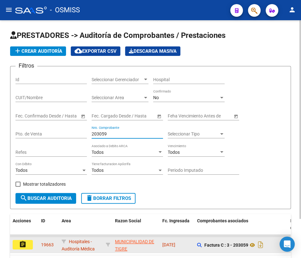
type input "203059"
click at [22, 245] on mat-icon "assignment" at bounding box center [23, 244] width 8 height 8
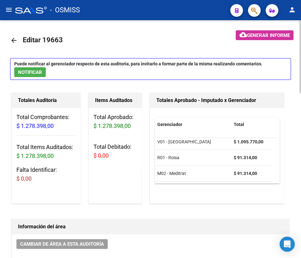
click at [14, 40] on mat-icon "arrow_back" at bounding box center [14, 41] width 8 height 8
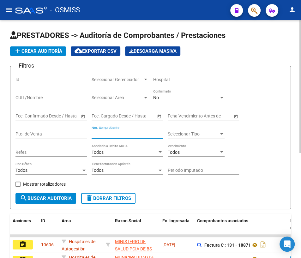
click at [117, 133] on input "Nro. Comprobante" at bounding box center [126, 133] width 71 height 5
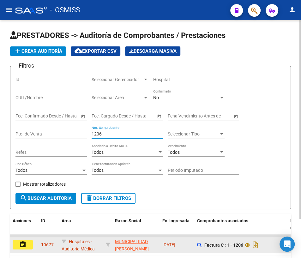
type input "1206"
click at [19, 244] on mat-icon "assignment" at bounding box center [23, 244] width 8 height 8
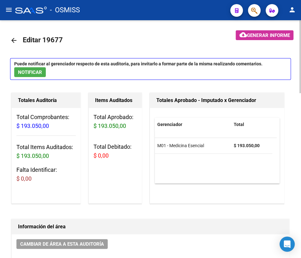
click at [15, 40] on mat-icon "arrow_back" at bounding box center [14, 41] width 8 height 8
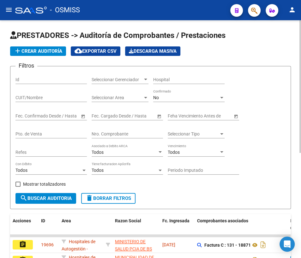
click at [116, 132] on input "Nro. Comprobante" at bounding box center [126, 133] width 71 height 5
type input "64"
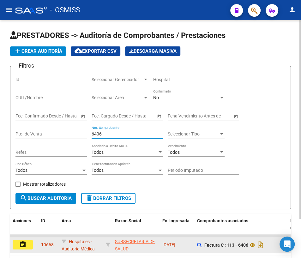
type input "6406"
click at [20, 242] on mat-icon "assignment" at bounding box center [23, 244] width 8 height 8
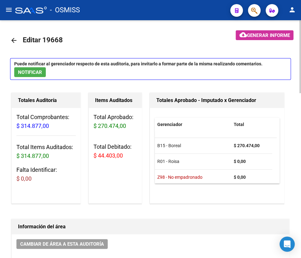
scroll to position [4, 0]
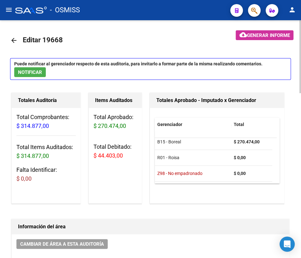
click at [15, 40] on mat-icon "arrow_back" at bounding box center [14, 41] width 8 height 8
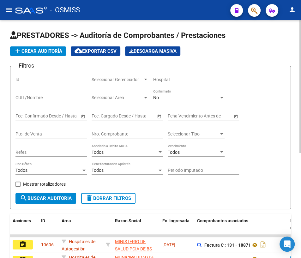
click at [111, 134] on input "Nro. Comprobante" at bounding box center [126, 133] width 71 height 5
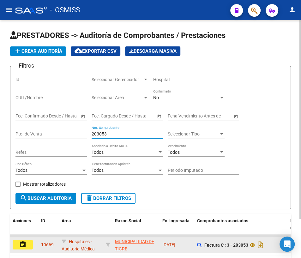
type input "203053"
click at [23, 244] on mat-icon "assignment" at bounding box center [23, 244] width 8 height 8
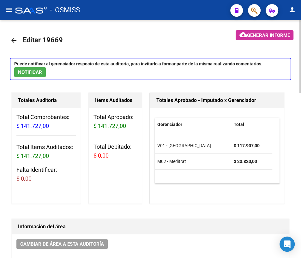
click at [14, 41] on mat-icon "arrow_back" at bounding box center [14, 41] width 8 height 8
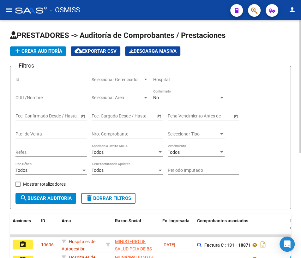
click at [107, 133] on input "Nro. Comprobante" at bounding box center [126, 133] width 71 height 5
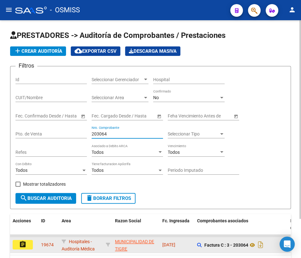
type input "203064"
click at [29, 245] on button "assignment" at bounding box center [23, 244] width 20 height 9
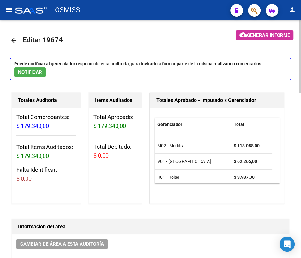
scroll to position [4, 0]
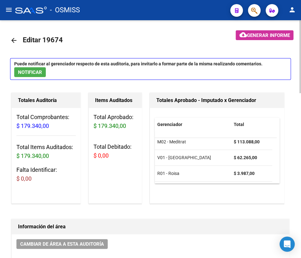
click at [14, 40] on mat-icon "arrow_back" at bounding box center [14, 41] width 8 height 8
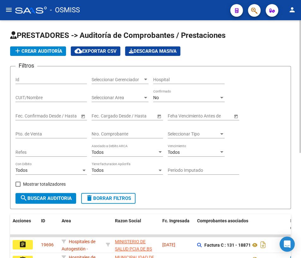
click at [105, 131] on input "Nro. Comprobante" at bounding box center [126, 133] width 71 height 5
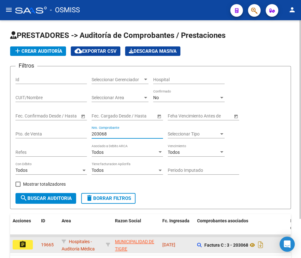
type input "203068"
click at [23, 242] on mat-icon "assignment" at bounding box center [23, 244] width 8 height 8
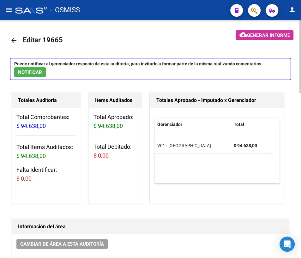
click at [15, 40] on mat-icon "arrow_back" at bounding box center [14, 41] width 8 height 8
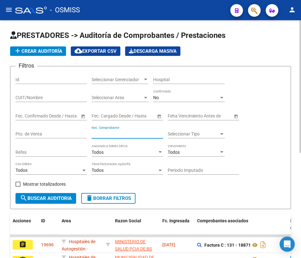
click at [124, 135] on input "Nro. Comprobante" at bounding box center [126, 133] width 71 height 5
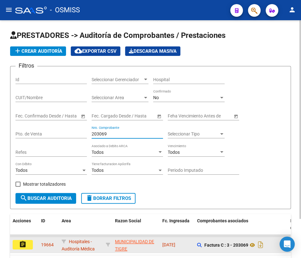
type input "203069"
click at [24, 245] on mat-icon "assignment" at bounding box center [23, 244] width 8 height 8
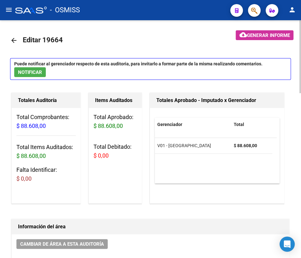
click at [14, 40] on mat-icon "arrow_back" at bounding box center [14, 41] width 8 height 8
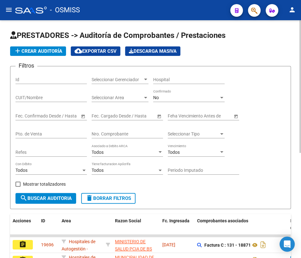
click at [109, 133] on input "Nro. Comprobante" at bounding box center [126, 133] width 71 height 5
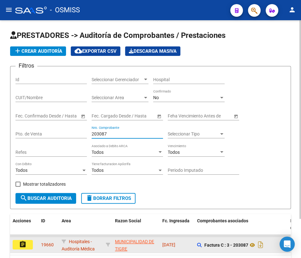
type input "203087"
click at [28, 244] on button "assignment" at bounding box center [23, 244] width 20 height 9
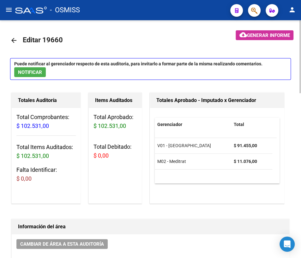
click at [15, 39] on mat-icon "arrow_back" at bounding box center [14, 41] width 8 height 8
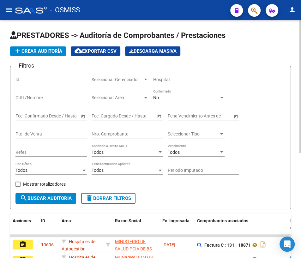
click at [127, 135] on input "Nro. Comprobante" at bounding box center [126, 133] width 71 height 5
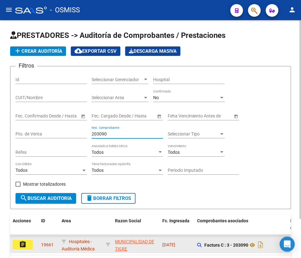
type input "203090"
click at [29, 244] on button "assignment" at bounding box center [23, 244] width 20 height 9
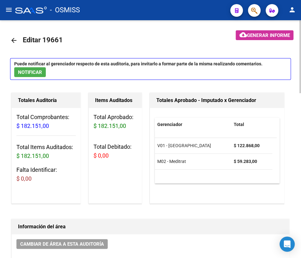
click at [12, 38] on mat-icon "arrow_back" at bounding box center [14, 41] width 8 height 8
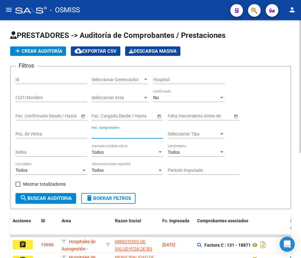
click at [113, 133] on input "Nro. Comprobante" at bounding box center [126, 133] width 71 height 5
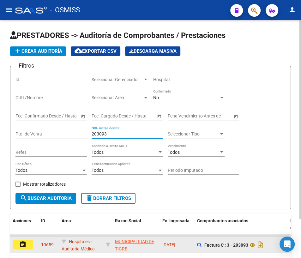
type input "203093"
click at [19, 244] on mat-icon "assignment" at bounding box center [23, 244] width 8 height 8
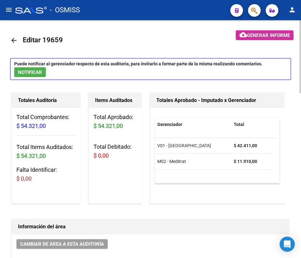
click at [15, 41] on mat-icon "arrow_back" at bounding box center [14, 41] width 8 height 8
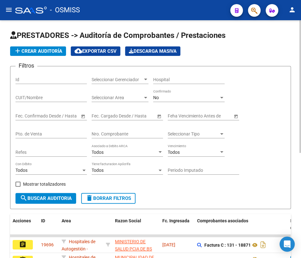
click at [110, 135] on input "Nro. Comprobante" at bounding box center [126, 133] width 71 height 5
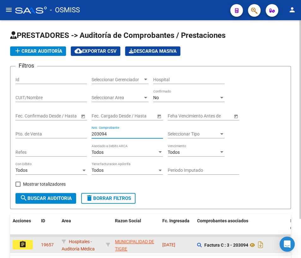
type input "203094"
click at [22, 244] on mat-icon "assignment" at bounding box center [23, 244] width 8 height 8
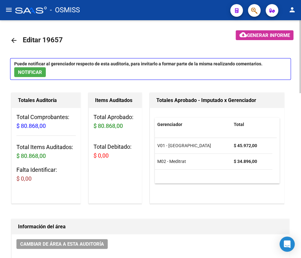
click at [13, 40] on mat-icon "arrow_back" at bounding box center [14, 41] width 8 height 8
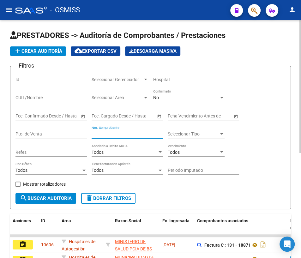
click at [103, 133] on input "Nro. Comprobante" at bounding box center [126, 133] width 71 height 5
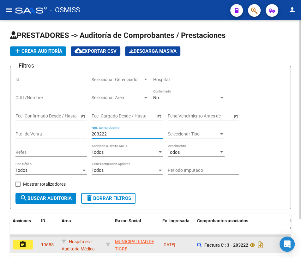
type input "203222"
click at [18, 243] on button "assignment" at bounding box center [23, 244] width 20 height 9
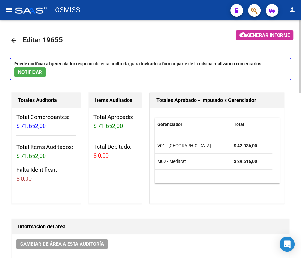
click at [15, 40] on mat-icon "arrow_back" at bounding box center [14, 41] width 8 height 8
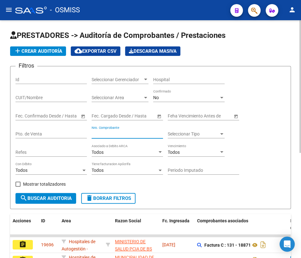
click at [110, 131] on input "Nro. Comprobante" at bounding box center [126, 133] width 71 height 5
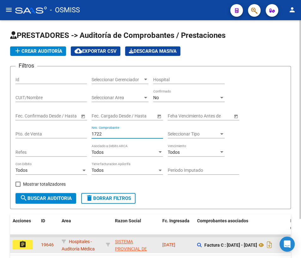
type input "1722"
click at [22, 245] on mat-icon "assignment" at bounding box center [23, 244] width 8 height 8
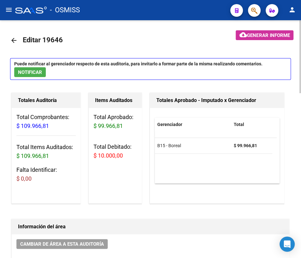
click at [14, 41] on mat-icon "arrow_back" at bounding box center [14, 41] width 8 height 8
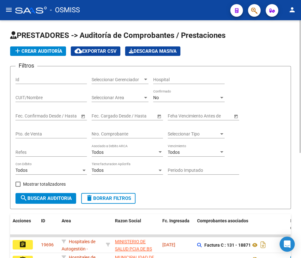
click at [131, 133] on input "Nro. Comprobante" at bounding box center [126, 133] width 71 height 5
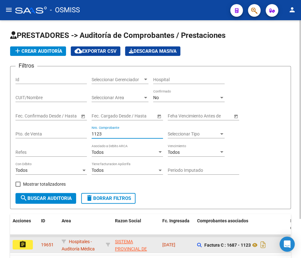
type input "1123"
click at [23, 243] on mat-icon "assignment" at bounding box center [23, 244] width 8 height 8
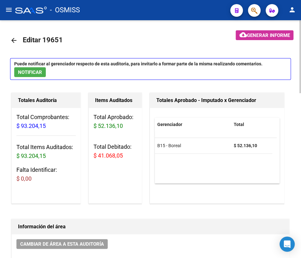
click at [13, 40] on mat-icon "arrow_back" at bounding box center [14, 41] width 8 height 8
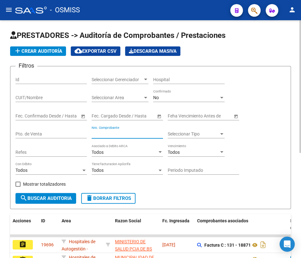
click at [123, 132] on input "Nro. Comprobante" at bounding box center [126, 133] width 71 height 5
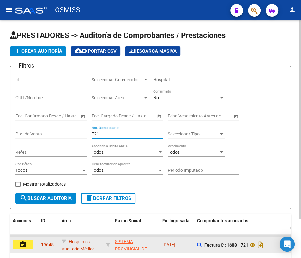
type input "721"
click at [22, 242] on mat-icon "assignment" at bounding box center [23, 244] width 8 height 8
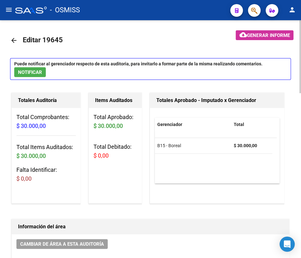
click at [15, 39] on mat-icon "arrow_back" at bounding box center [14, 41] width 8 height 8
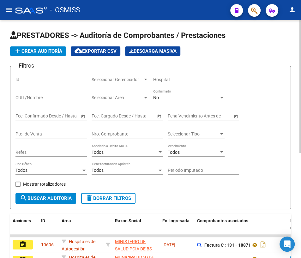
click at [104, 133] on input "Nro. Comprobante" at bounding box center [126, 133] width 71 height 5
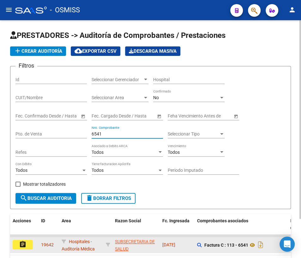
type input "6541"
click at [25, 243] on mat-icon "assignment" at bounding box center [23, 244] width 8 height 8
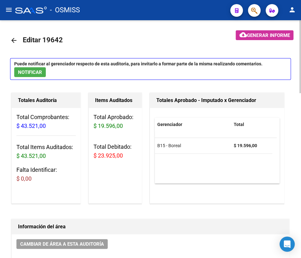
click at [15, 41] on mat-icon "arrow_back" at bounding box center [14, 41] width 8 height 8
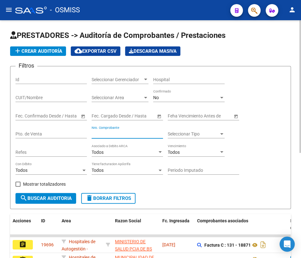
click at [119, 132] on input "Nro. Comprobante" at bounding box center [126, 133] width 71 height 5
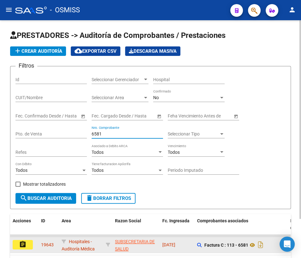
type input "6581"
click at [20, 245] on mat-icon "assignment" at bounding box center [23, 244] width 8 height 8
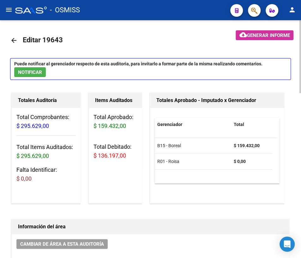
click at [15, 39] on mat-icon "arrow_back" at bounding box center [14, 41] width 8 height 8
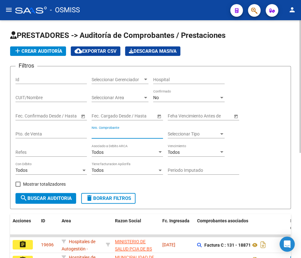
click at [127, 131] on input "Nro. Comprobante" at bounding box center [126, 133] width 71 height 5
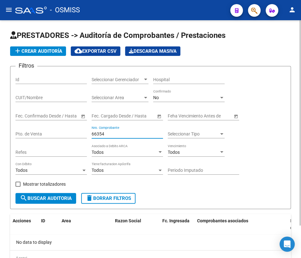
click at [102, 133] on input "66354" at bounding box center [126, 133] width 71 height 5
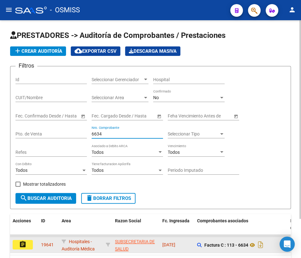
type input "6634"
click at [27, 242] on button "assignment" at bounding box center [23, 244] width 20 height 9
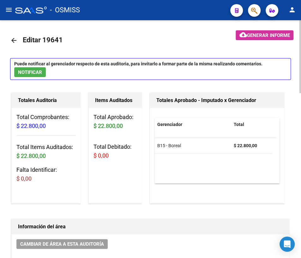
click at [16, 38] on mat-icon "arrow_back" at bounding box center [14, 41] width 8 height 8
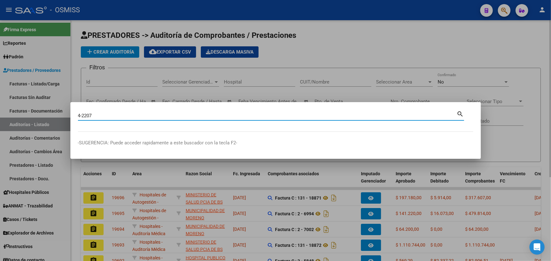
type input "4-2207"
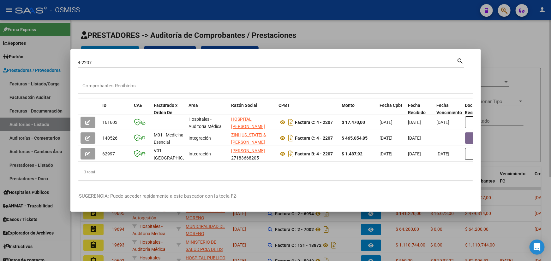
click at [300, 25] on div at bounding box center [275, 130] width 551 height 261
